Goal: Task Accomplishment & Management: Use online tool/utility

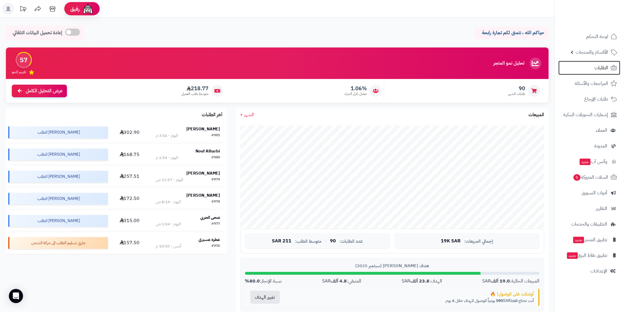
click at [591, 68] on link "الطلبات" at bounding box center [589, 68] width 62 height 14
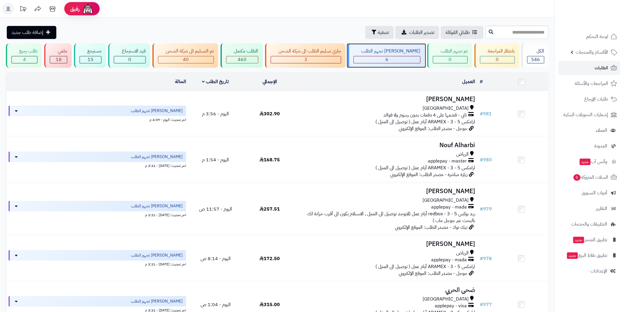
click at [394, 62] on div "6" at bounding box center [387, 59] width 66 height 7
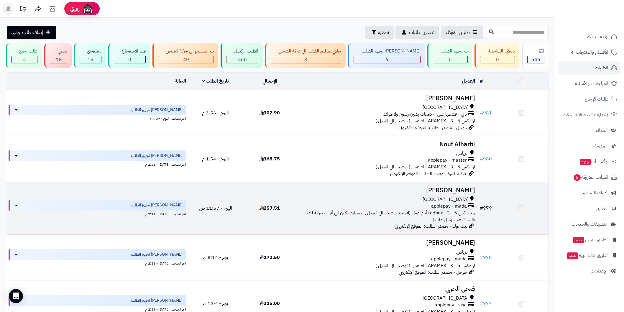
scroll to position [43, 0]
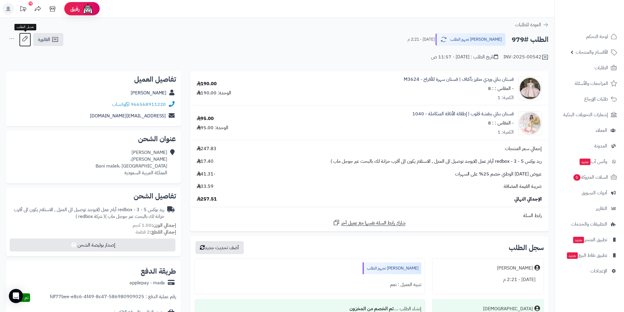
click at [24, 41] on icon at bounding box center [24, 38] width 5 height 5
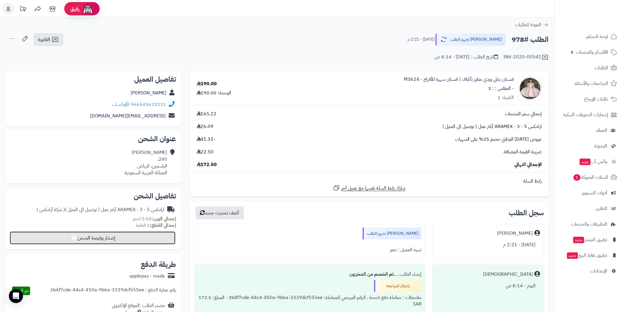
click at [165, 238] on button "إصدار بوليصة الشحن" at bounding box center [93, 237] width 166 height 13
select select "******"
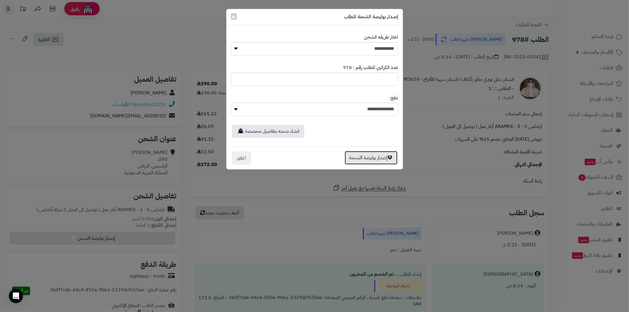
click at [357, 160] on button "إصدار بوليصة الشحنة" at bounding box center [371, 158] width 53 height 14
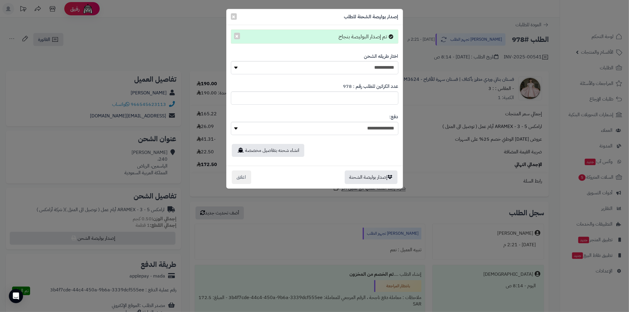
click at [297, 207] on div "**********" at bounding box center [314, 156] width 629 height 312
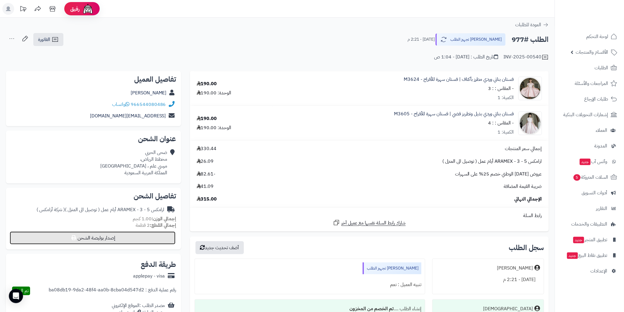
click at [139, 238] on button "إصدار بوليصة الشحن" at bounding box center [93, 237] width 166 height 13
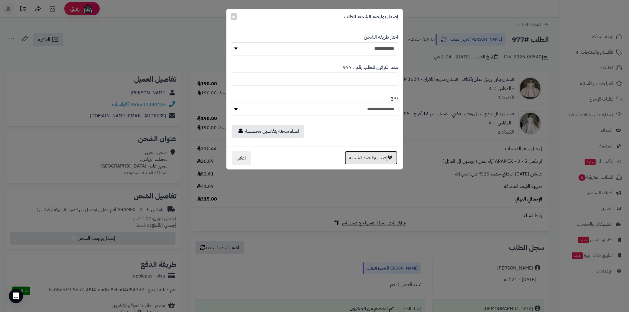
click at [369, 162] on button "إصدار بوليصة الشحنة" at bounding box center [371, 158] width 53 height 14
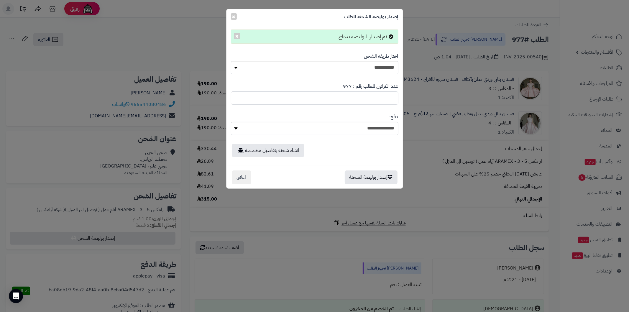
click at [301, 225] on div "**********" at bounding box center [314, 156] width 629 height 312
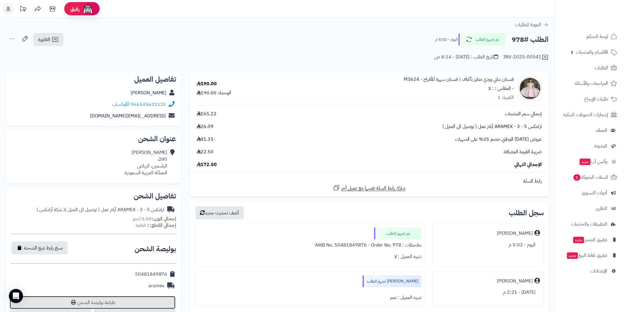
click at [157, 305] on link "طباعة بوليصة الشحن" at bounding box center [93, 302] width 166 height 13
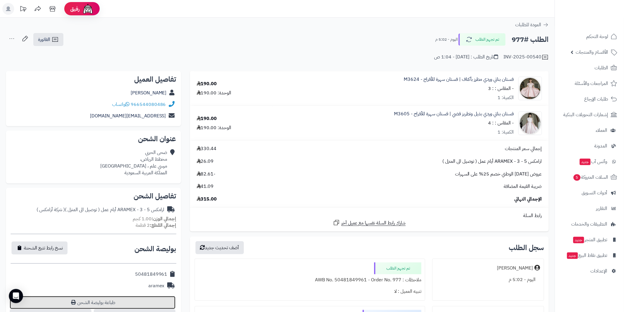
click at [148, 302] on link "طباعة بوليصة الشحن" at bounding box center [93, 302] width 166 height 13
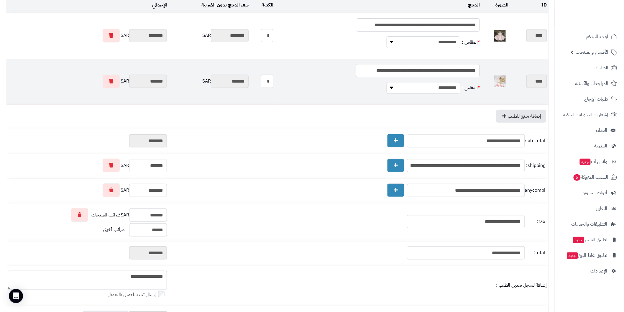
scroll to position [22, 0]
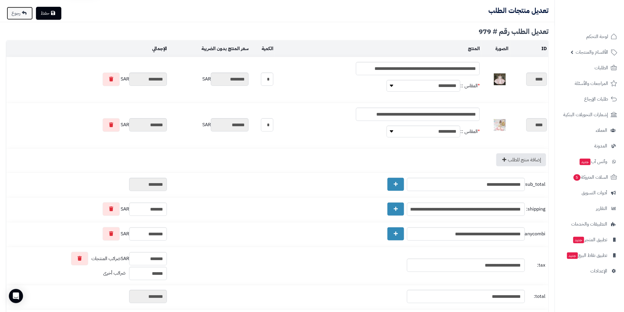
click at [17, 18] on link "رجوع" at bounding box center [20, 13] width 26 height 13
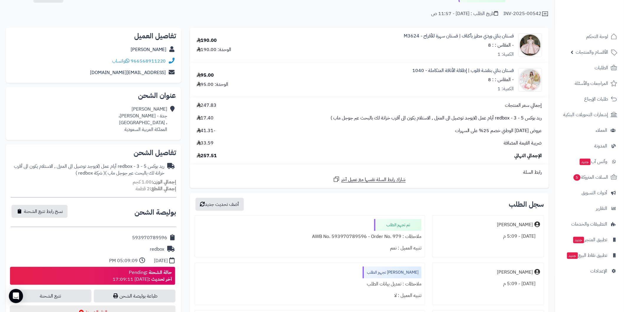
scroll to position [87, 0]
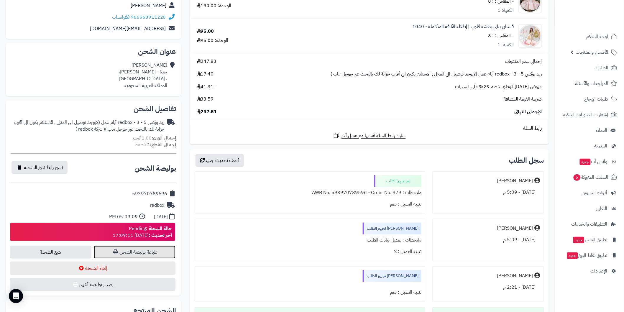
click at [141, 248] on link "طباعة بوليصة الشحن" at bounding box center [135, 252] width 82 height 13
click at [611, 67] on icon at bounding box center [613, 67] width 7 height 7
